Goal: Transaction & Acquisition: Purchase product/service

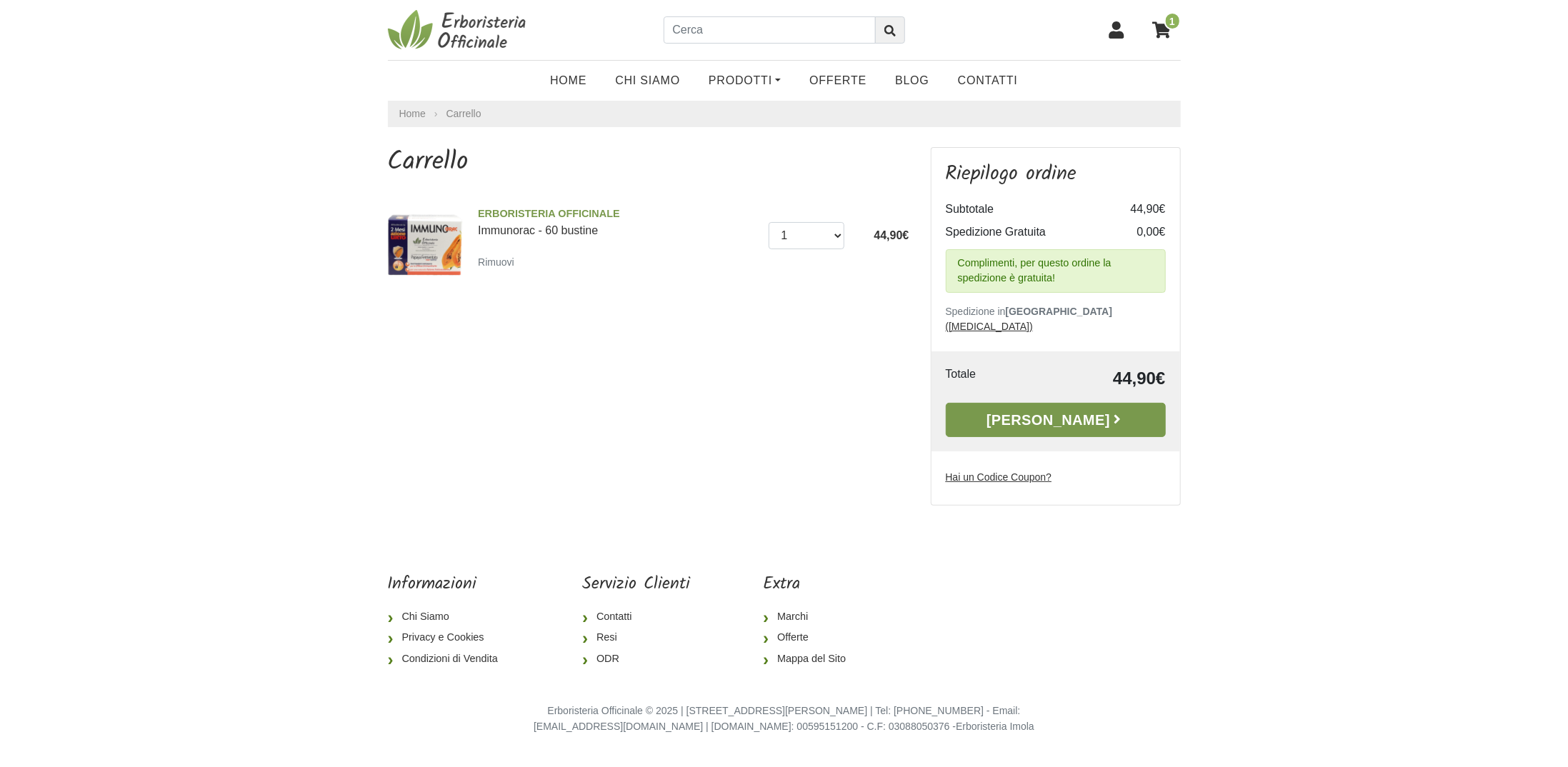
click at [1071, 403] on link "[PERSON_NAME]" at bounding box center [1056, 420] width 220 height 35
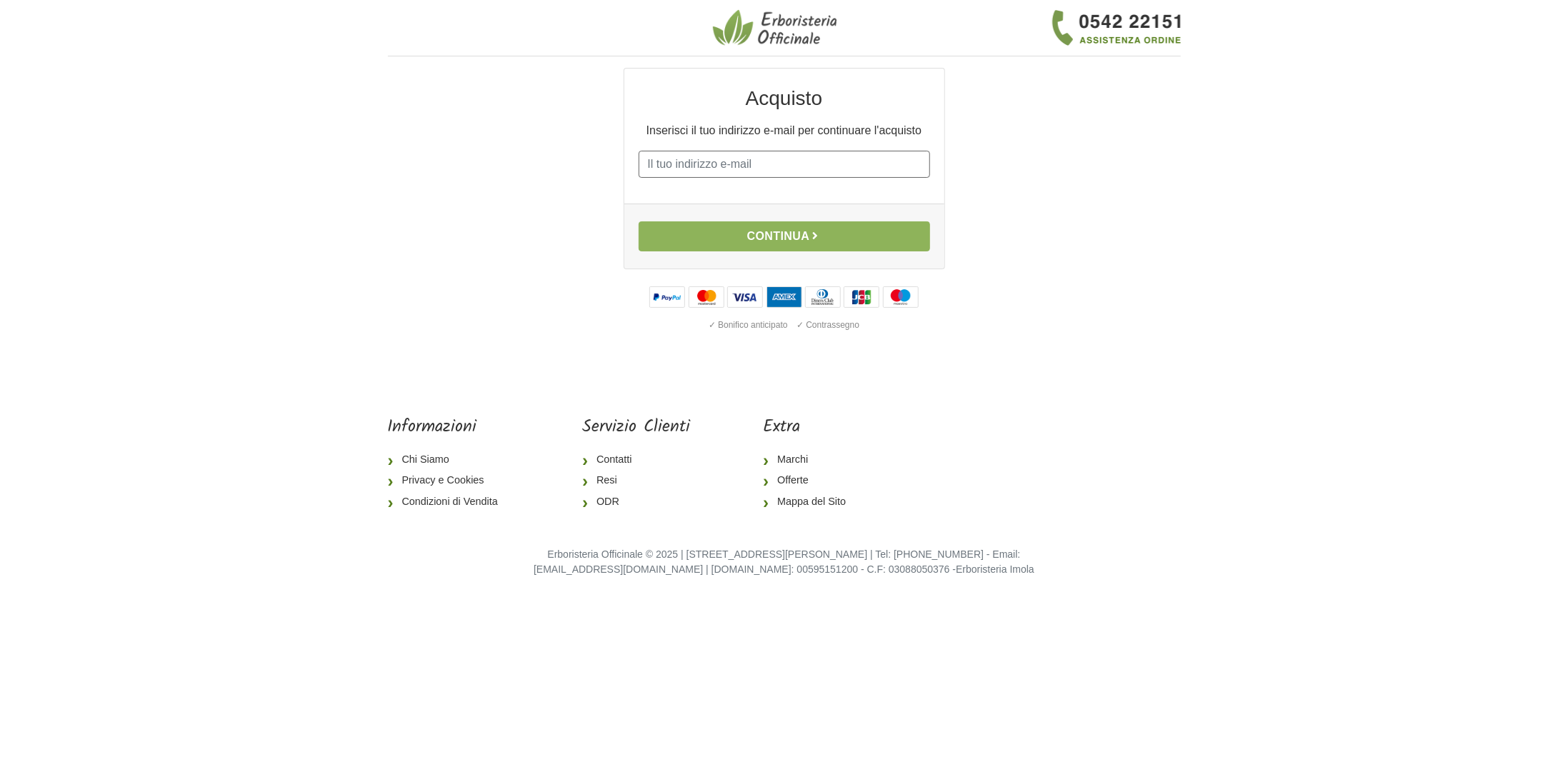
drag, startPoint x: 752, startPoint y: 165, endPoint x: 760, endPoint y: 163, distance: 8.2
click at [752, 165] on input "E-mail" at bounding box center [784, 164] width 291 height 27
type input "defaveri.raffaella@gmail.com"
click at [638, 221] on button "Continua" at bounding box center [784, 235] width 291 height 30
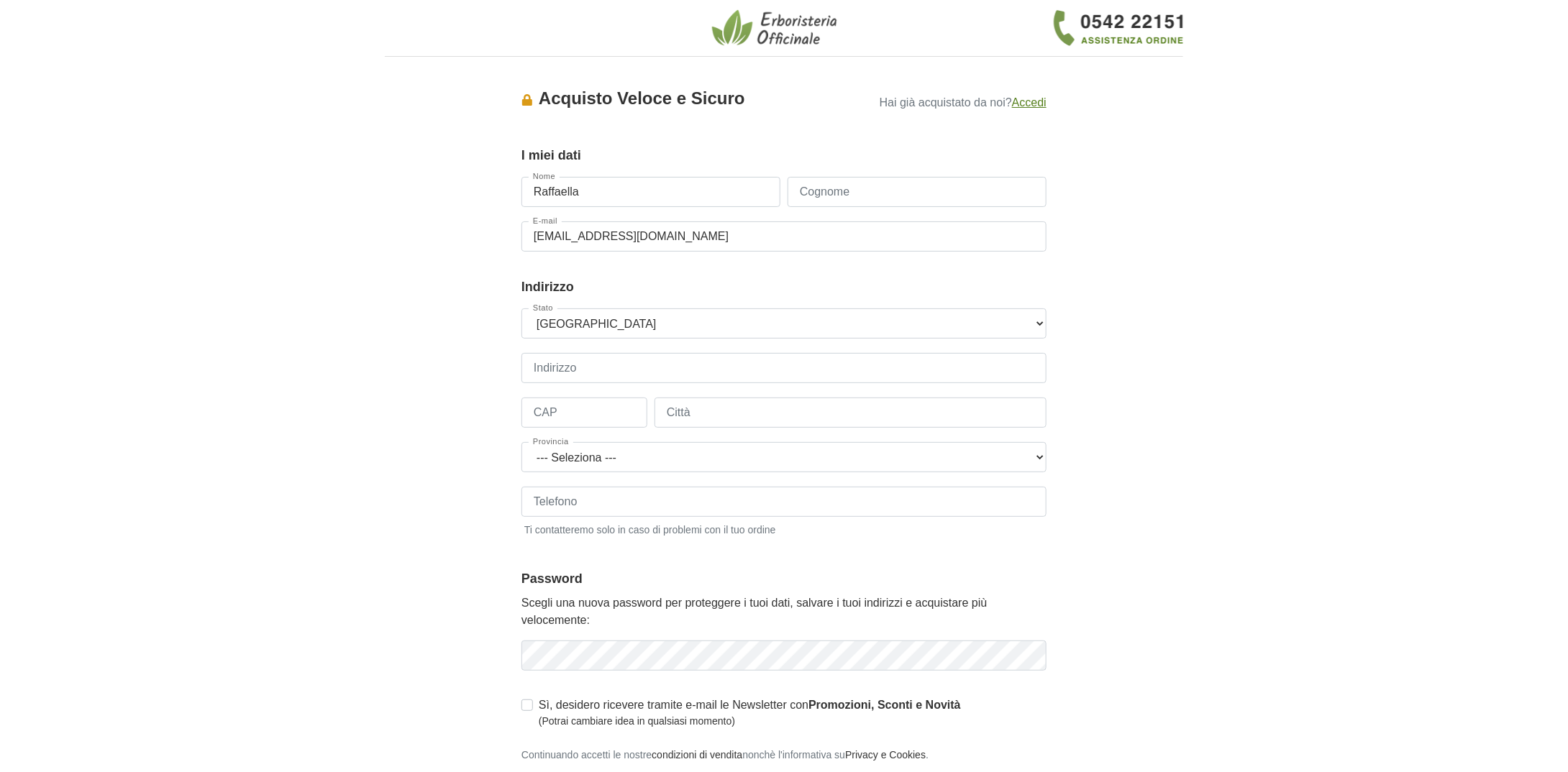
type input "Raffaella"
type input "De Faveri"
click at [631, 365] on input "Indirizzo" at bounding box center [784, 368] width 525 height 30
type input "Via Triestina Bassa n. 132"
type input "30020"
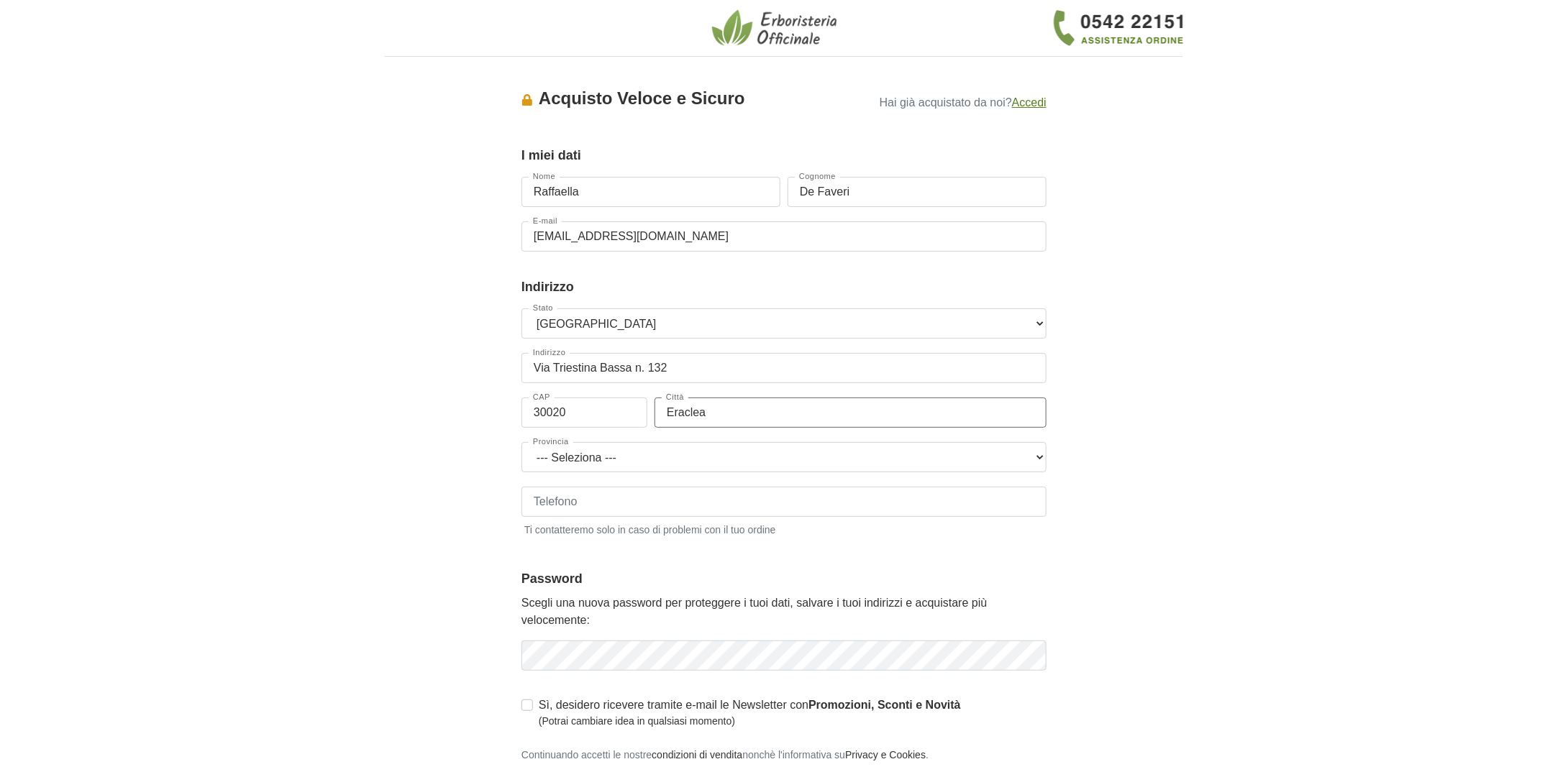
type input "Eraclea"
select select "3942"
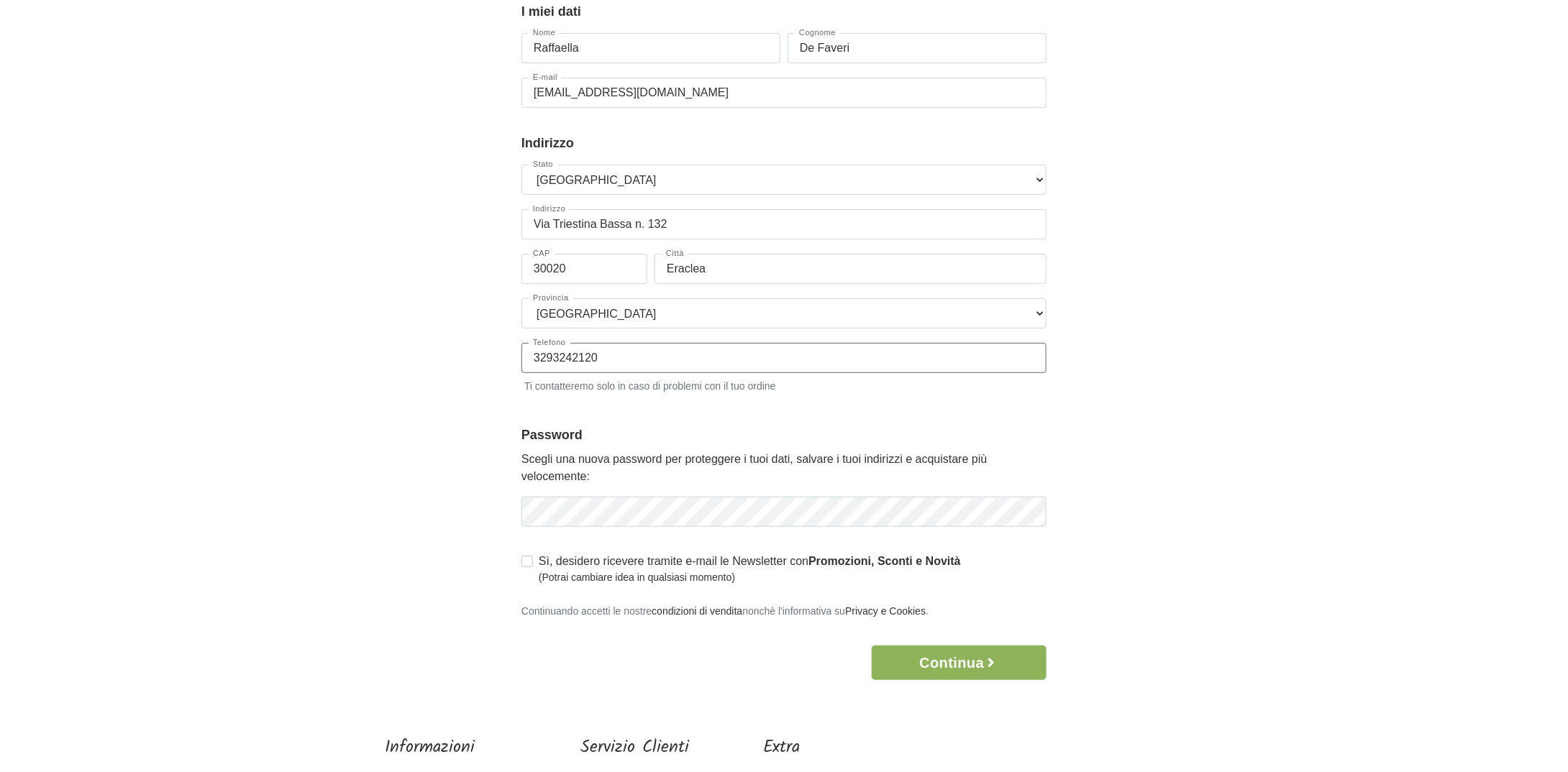
type input "3293242120"
click at [1039, 515] on icon "button" at bounding box center [1033, 512] width 15 height 15
click at [983, 656] on button "Continua" at bounding box center [958, 663] width 175 height 35
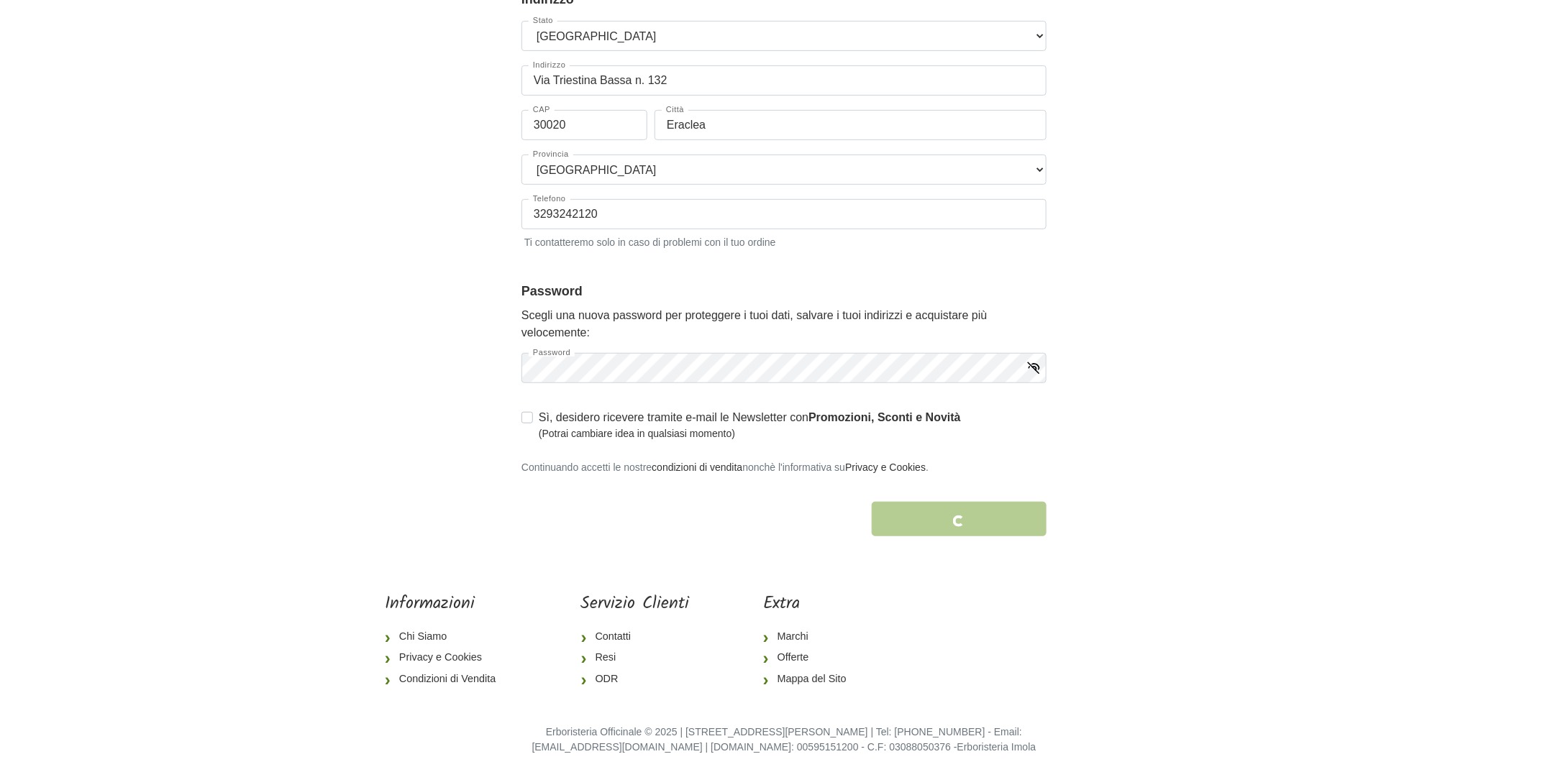
scroll to position [292, 0]
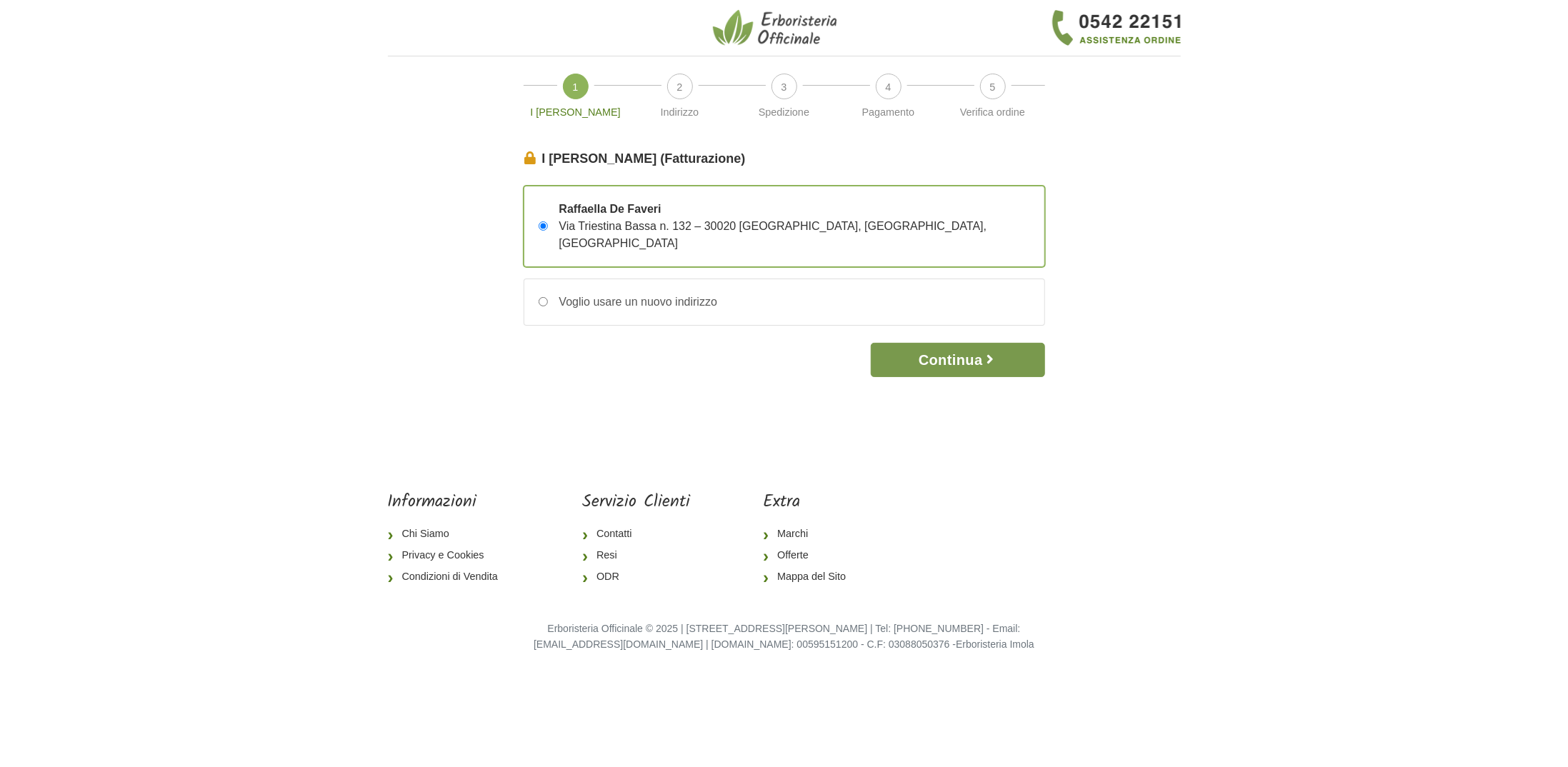
click at [981, 343] on button "Continua" at bounding box center [958, 360] width 174 height 35
click at [970, 343] on button "Continua" at bounding box center [958, 360] width 174 height 35
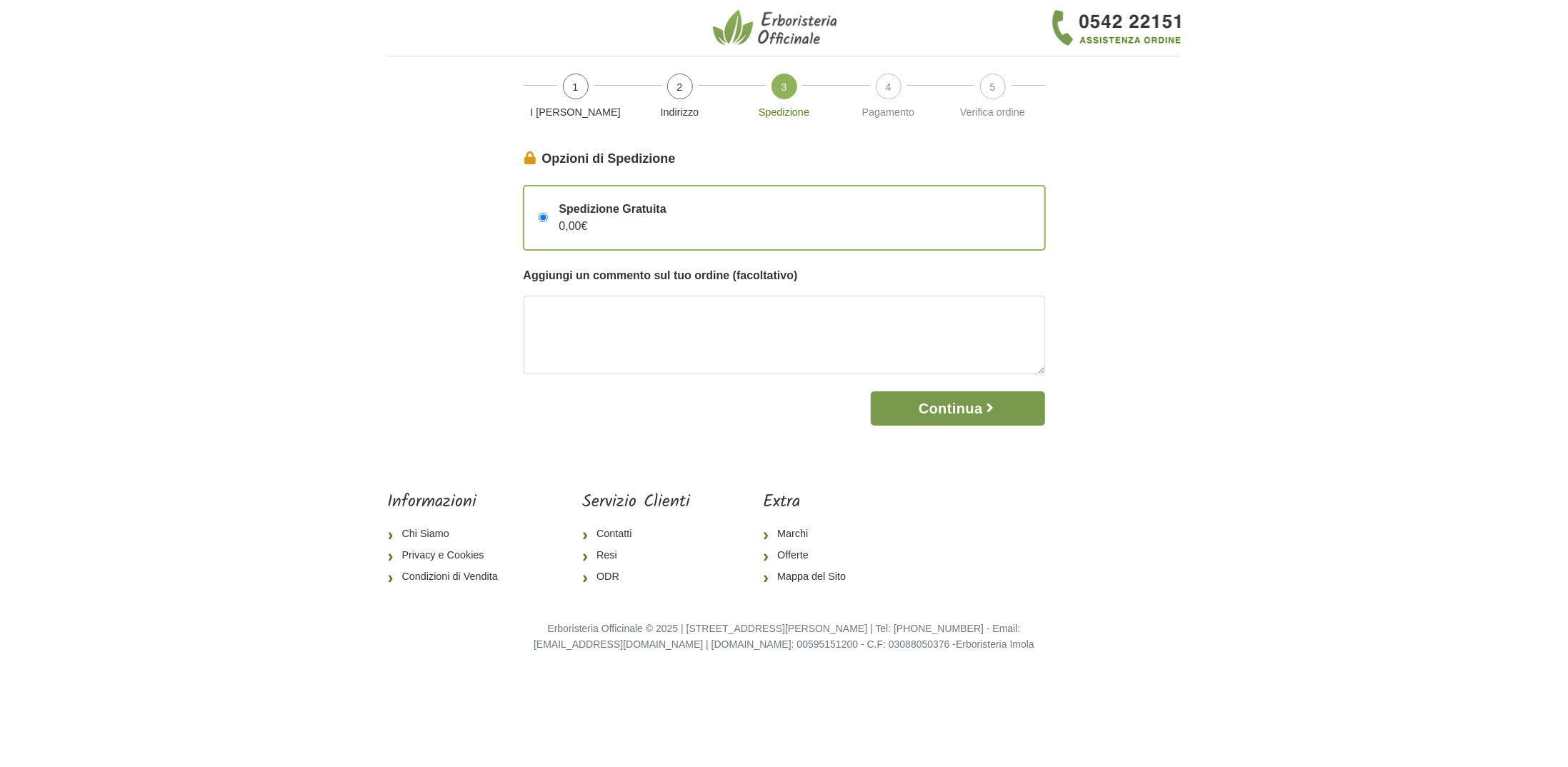
click at [977, 410] on button "Continua" at bounding box center [958, 408] width 174 height 35
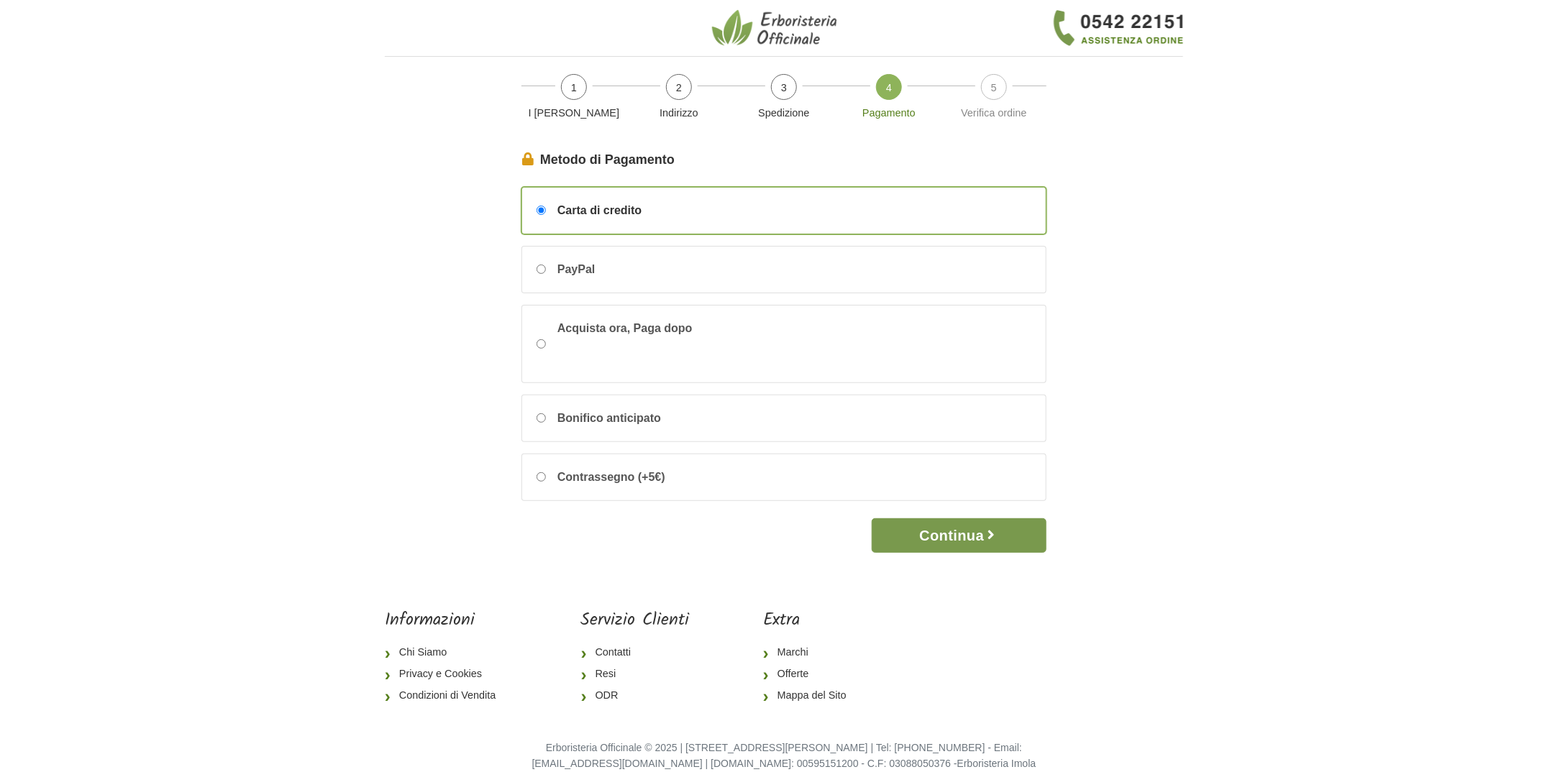
click at [976, 531] on button "Continua" at bounding box center [958, 536] width 175 height 35
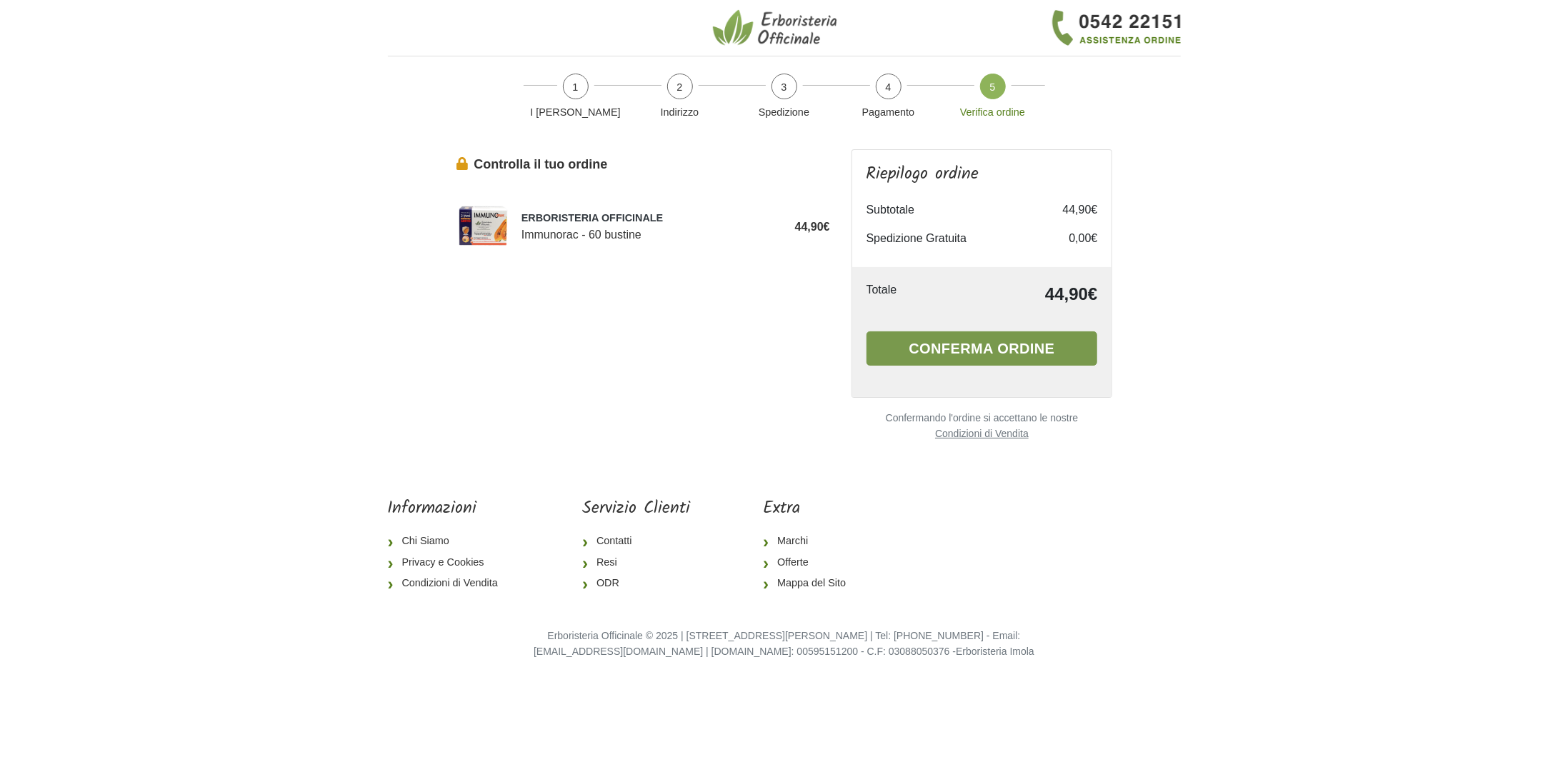
click at [990, 351] on button "Conferma ordine" at bounding box center [982, 349] width 232 height 35
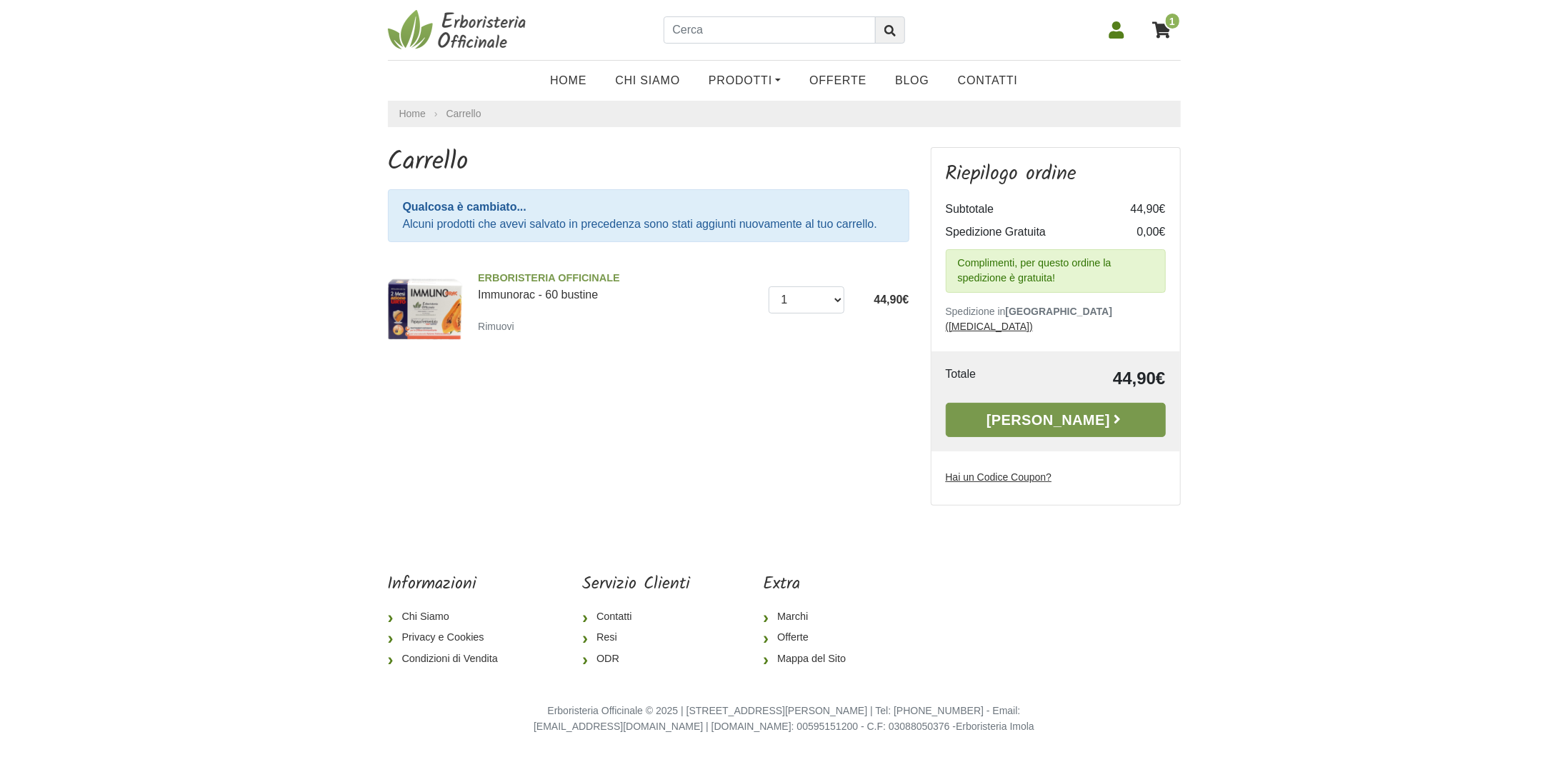
click at [1059, 409] on link "[PERSON_NAME]" at bounding box center [1056, 420] width 220 height 35
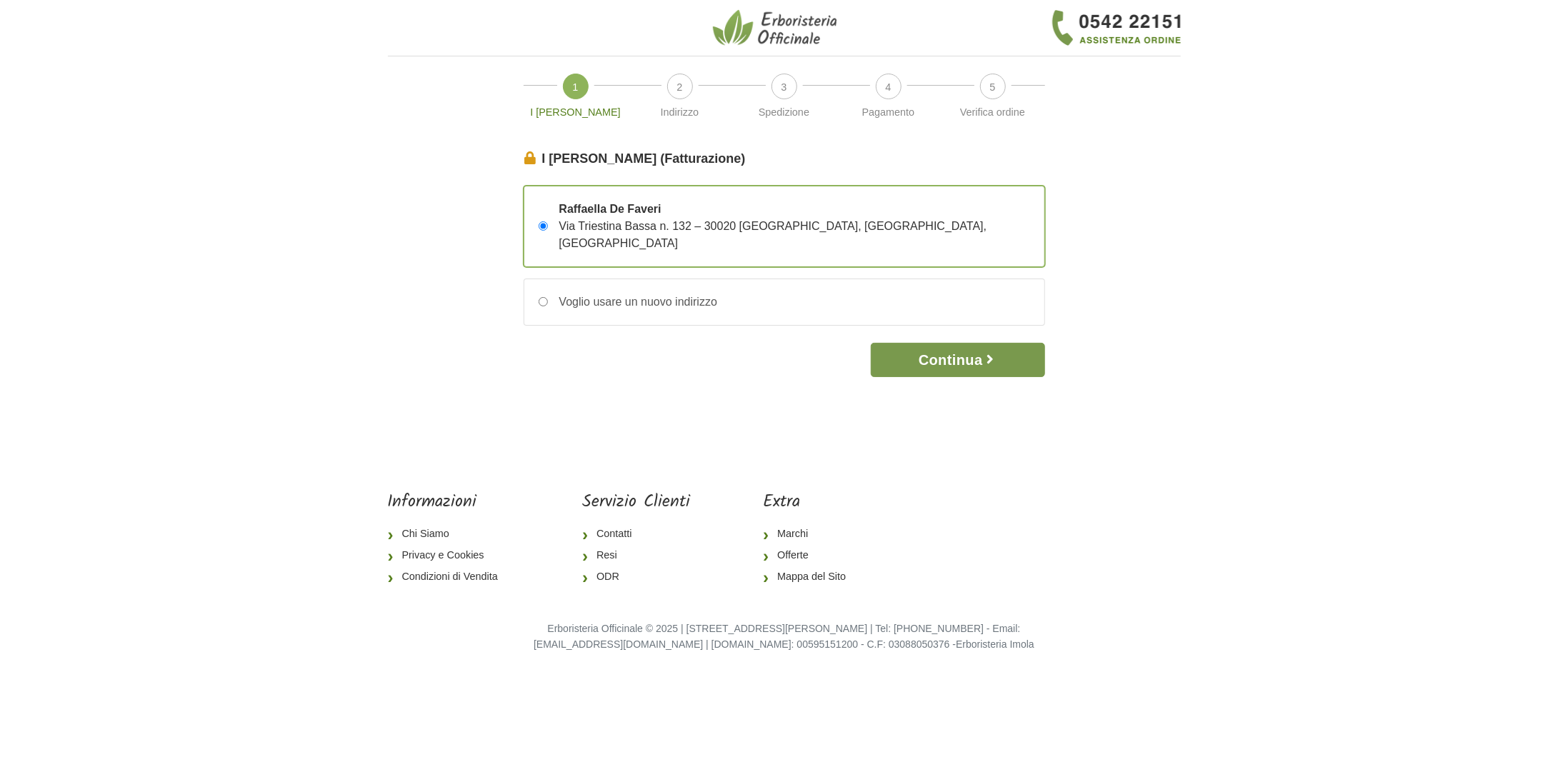
click at [958, 346] on button "Continua" at bounding box center [958, 360] width 174 height 35
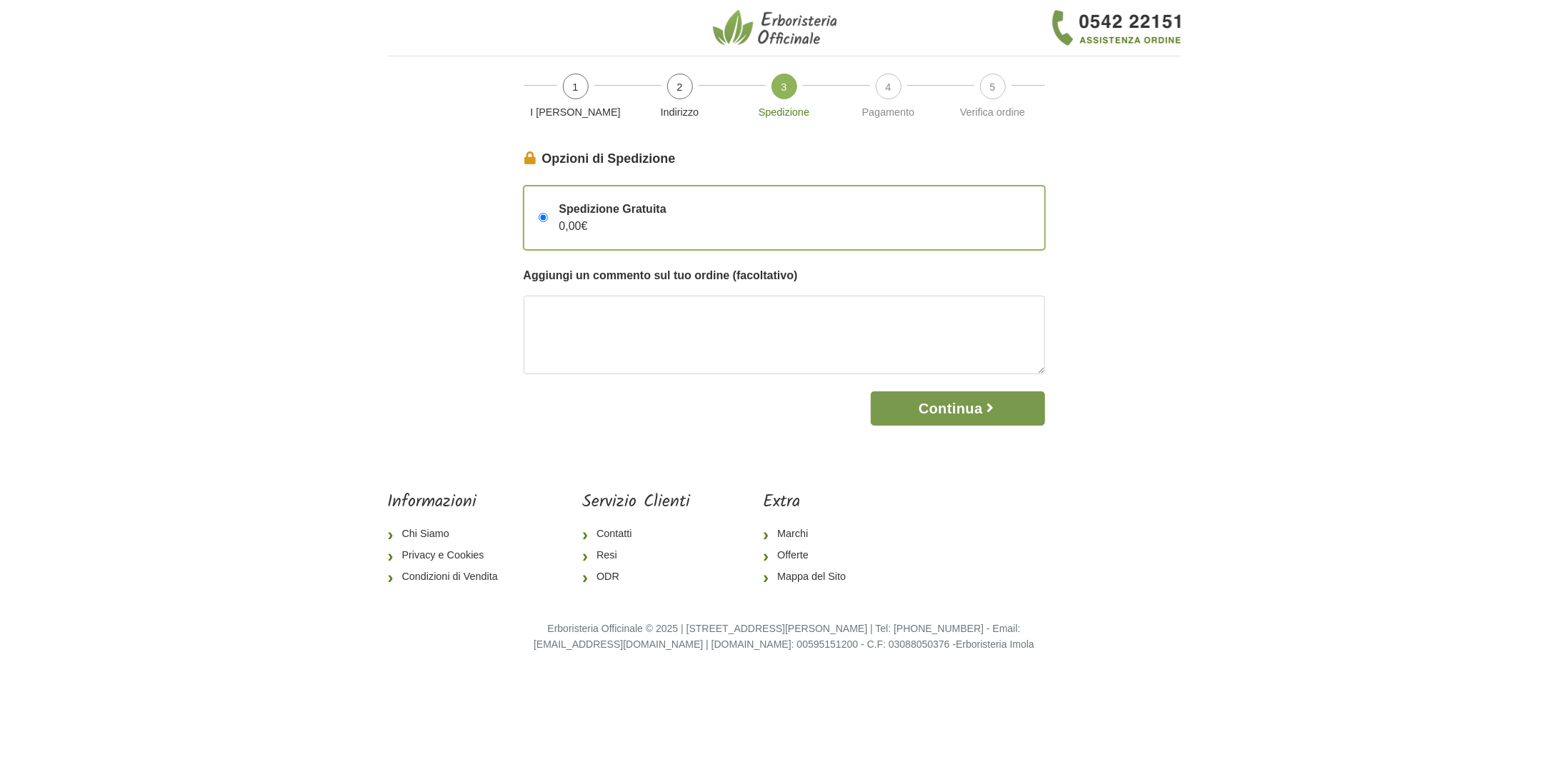
click at [963, 406] on button "Continua" at bounding box center [958, 408] width 174 height 35
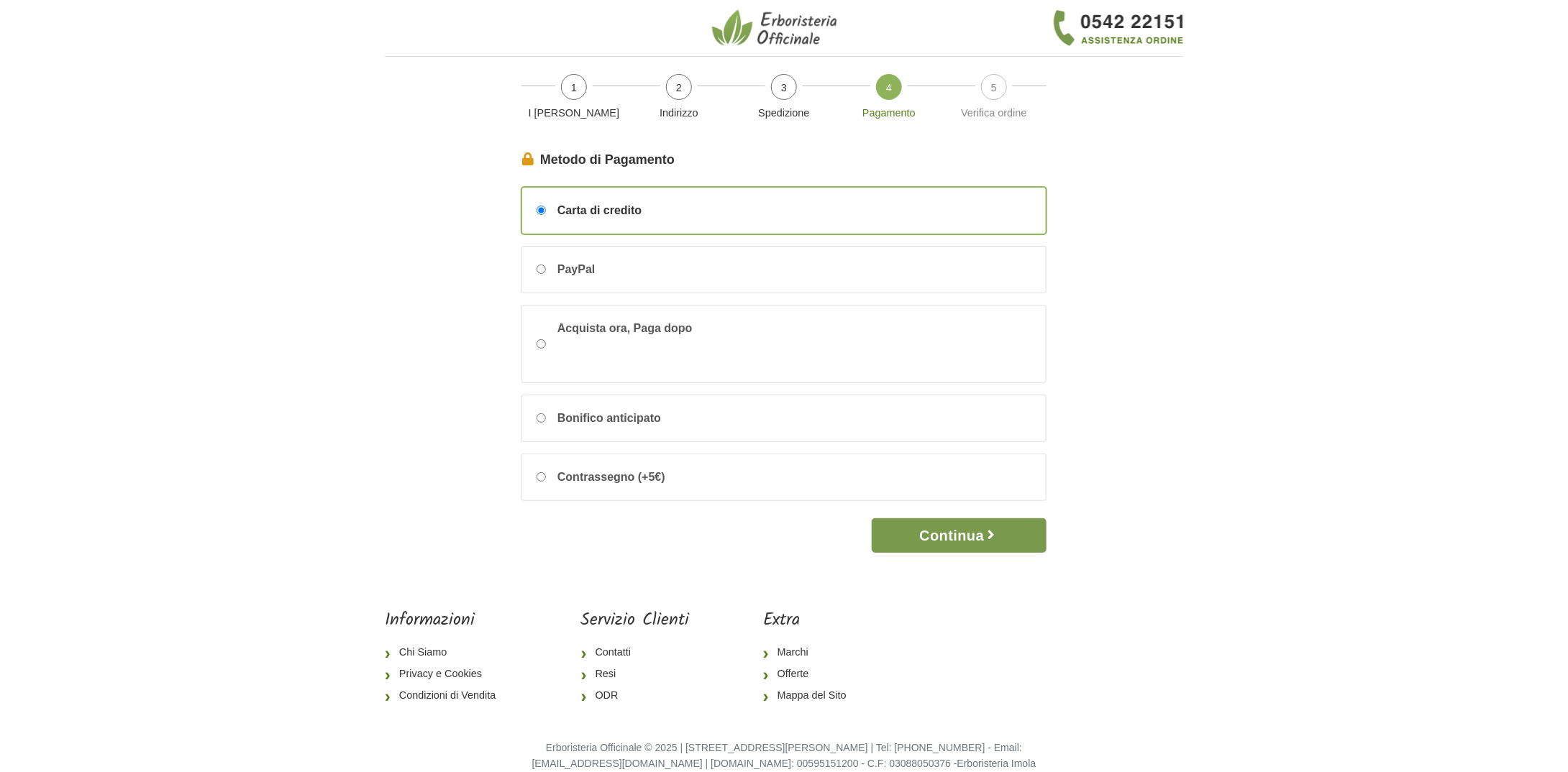
click at [964, 524] on button "Continua" at bounding box center [958, 536] width 175 height 35
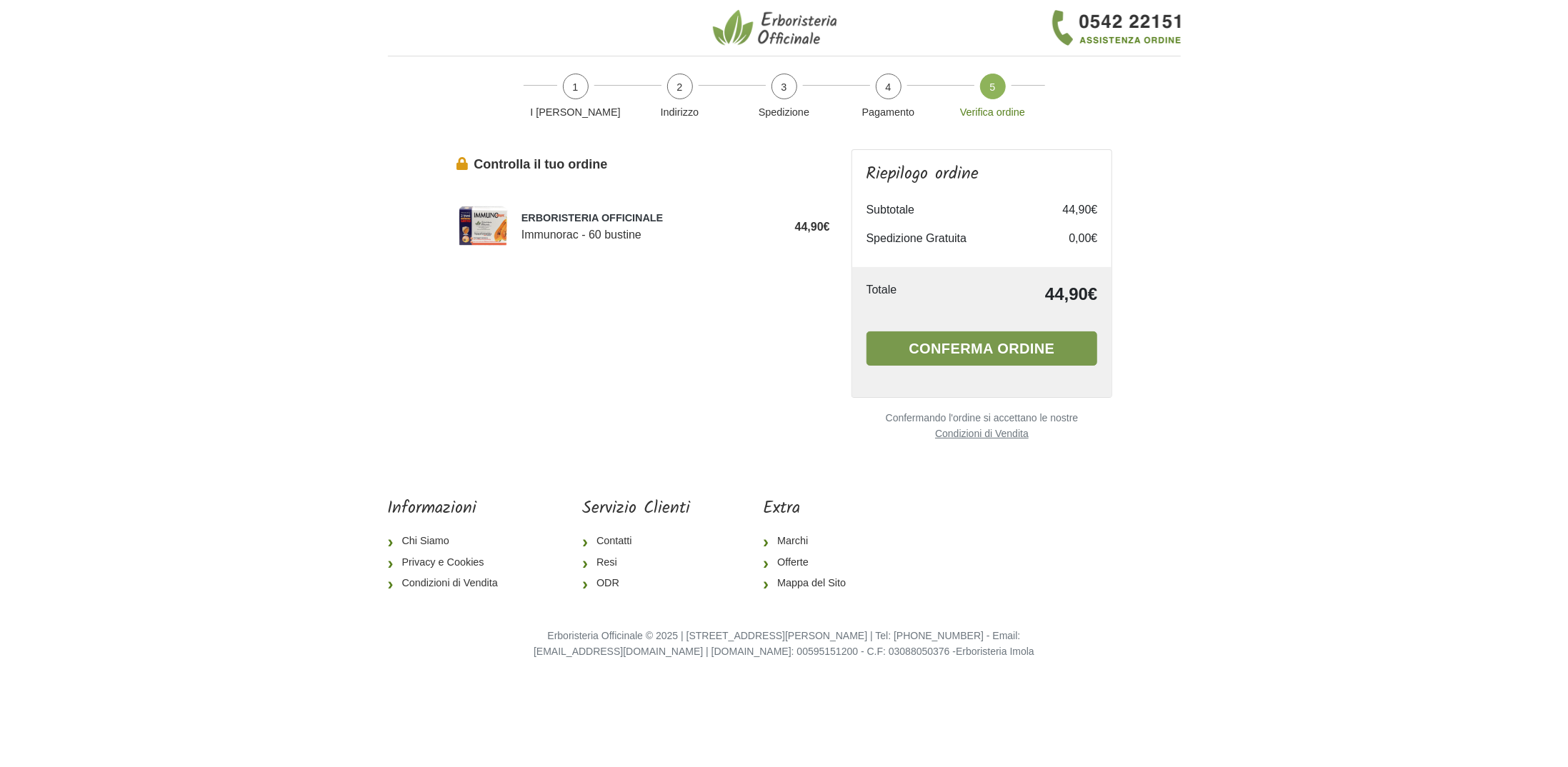
click at [970, 351] on button "Conferma ordine" at bounding box center [982, 349] width 232 height 35
